Goal: Information Seeking & Learning: Find specific fact

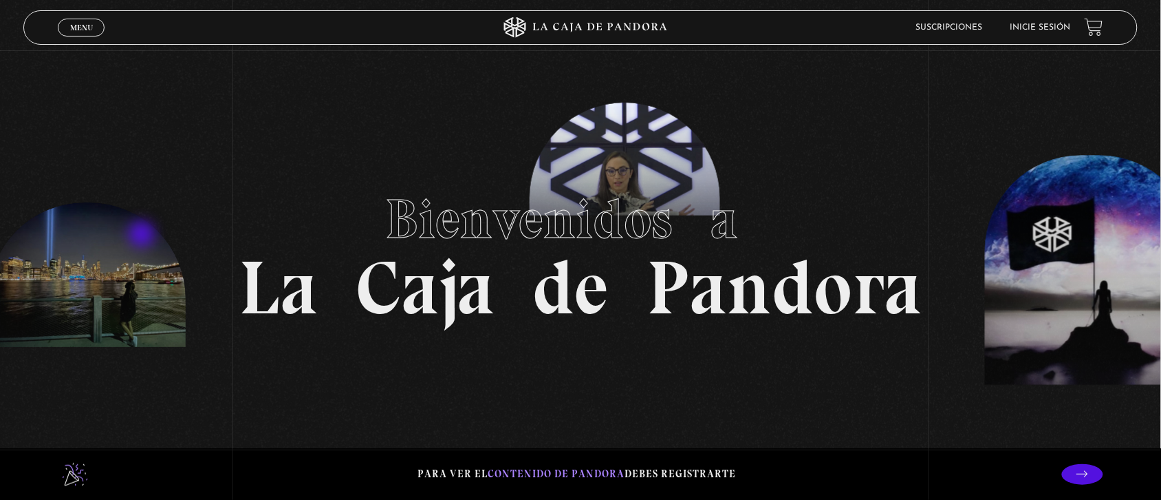
click at [145, 239] on section "Bienvenidos a La Caja de Pandora" at bounding box center [580, 250] width 1161 height 500
click at [1033, 24] on link "Inicie sesión" at bounding box center [1041, 27] width 61 height 8
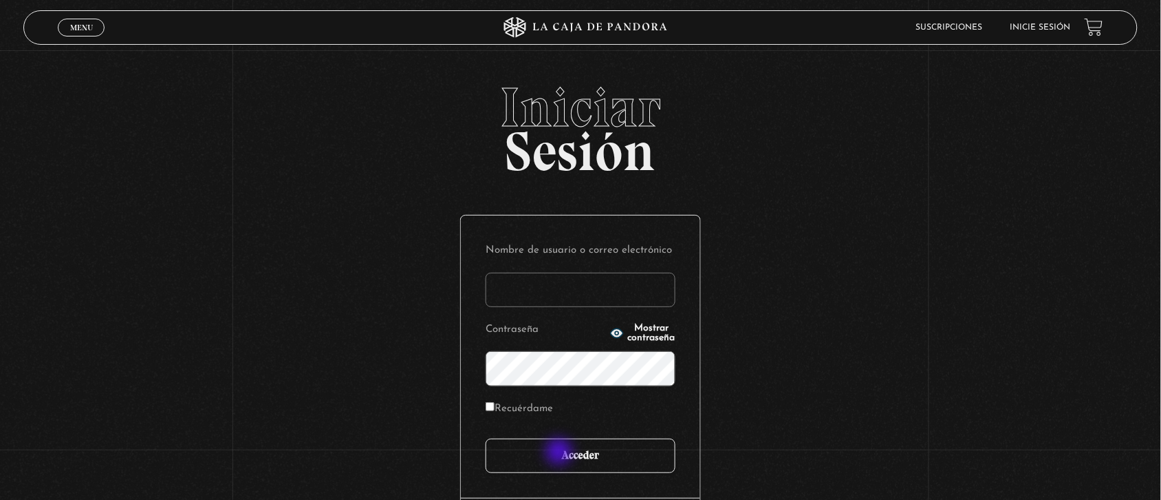
type input "Nora1267.nj@gmail.com"
click at [561, 453] on input "Acceder" at bounding box center [581, 455] width 190 height 34
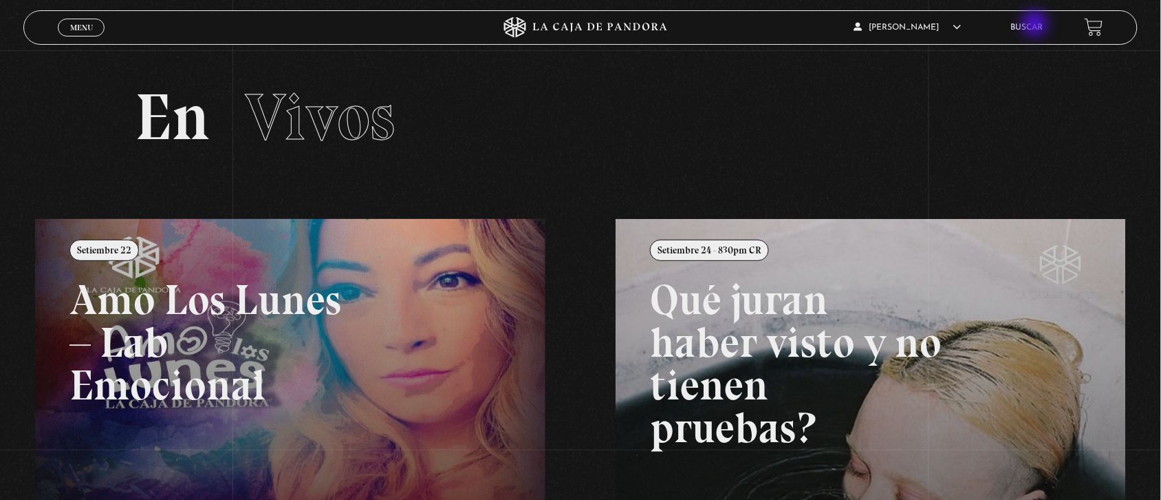
click at [1037, 25] on link "Buscar" at bounding box center [1027, 27] width 32 height 8
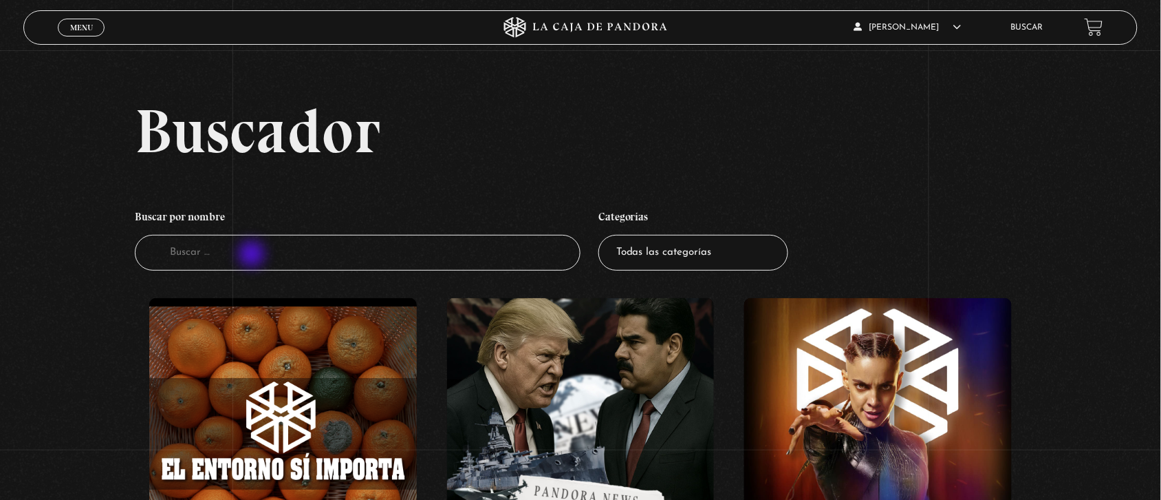
click at [253, 255] on input "Buscador" at bounding box center [358, 253] width 446 height 36
type input "hallowee"
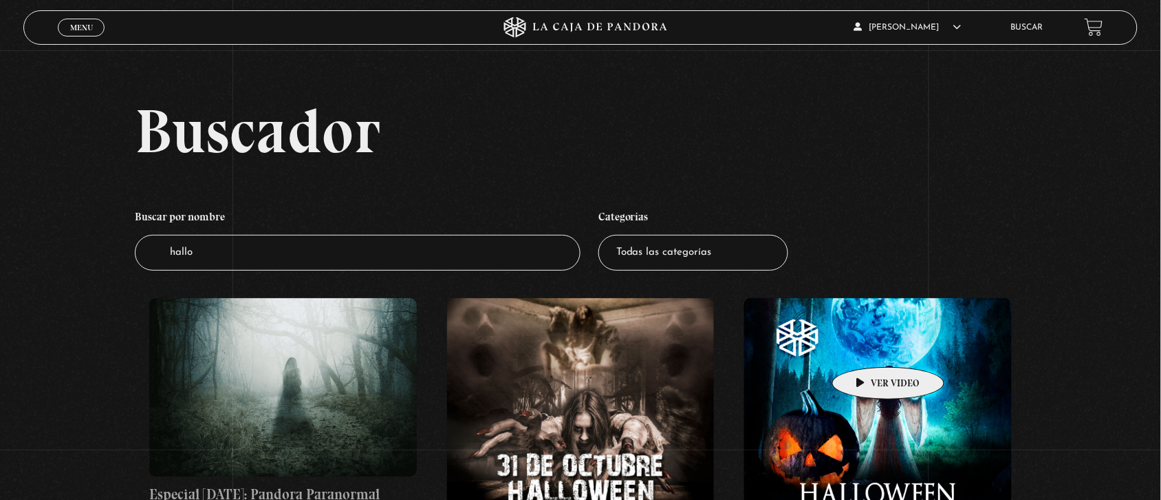
click at [867, 346] on figure at bounding box center [878, 432] width 268 height 268
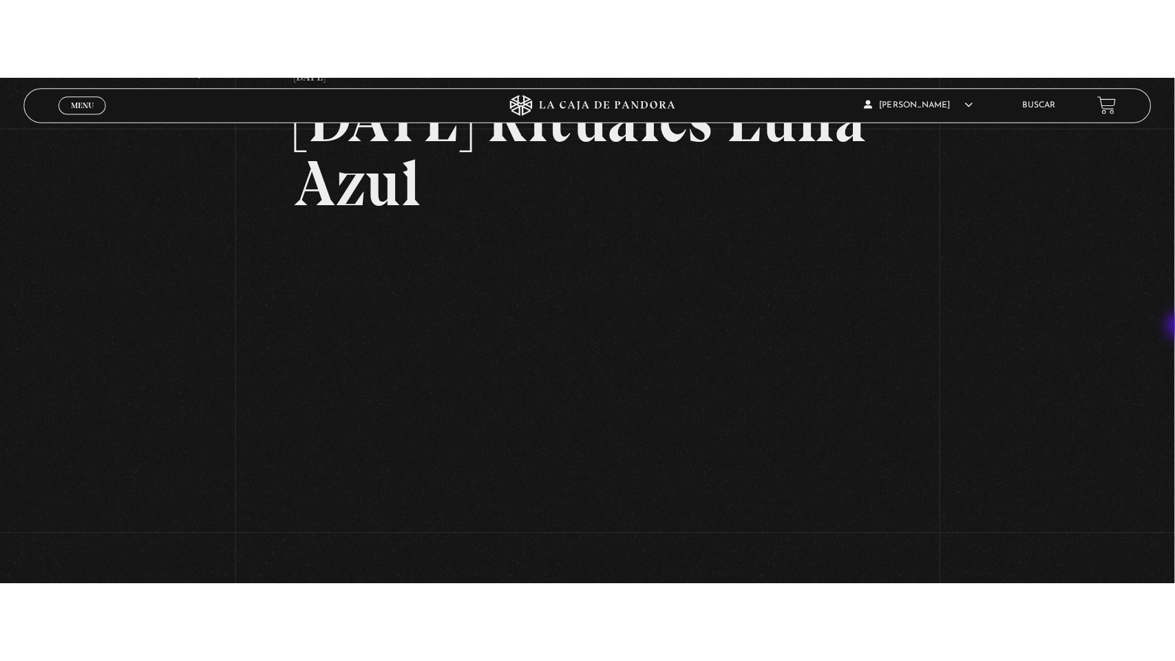
scroll to position [119, 0]
